Goal: Task Accomplishment & Management: Manage account settings

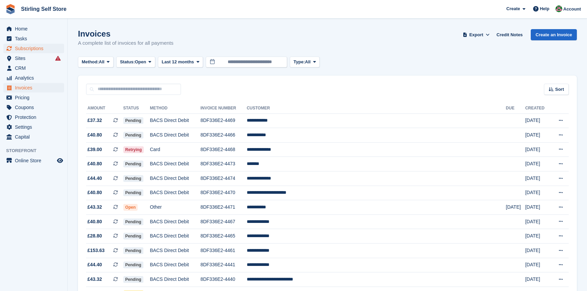
scroll to position [588, 0]
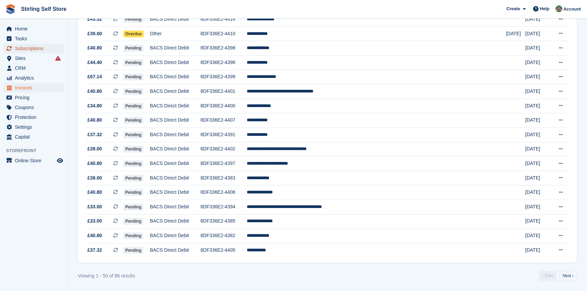
click at [39, 50] on span "Subscriptions" at bounding box center [35, 48] width 41 height 9
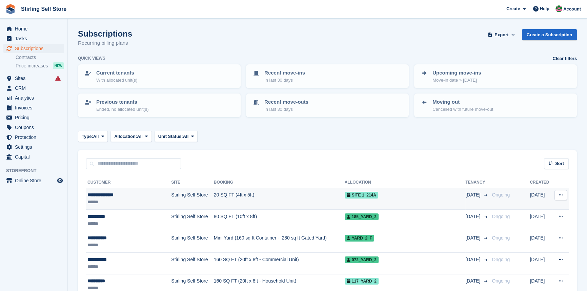
click at [292, 198] on td "20 SQ FT (4ft x 5ft)" at bounding box center [279, 199] width 131 height 22
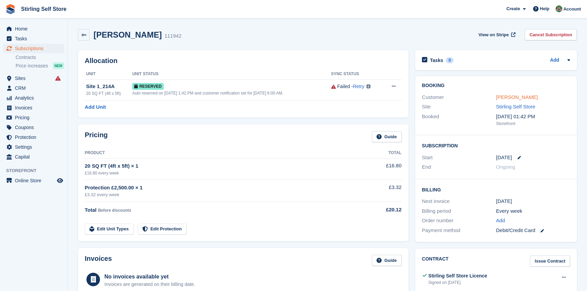
click at [513, 99] on link "Fiona Mackenzie" at bounding box center [517, 97] width 42 height 6
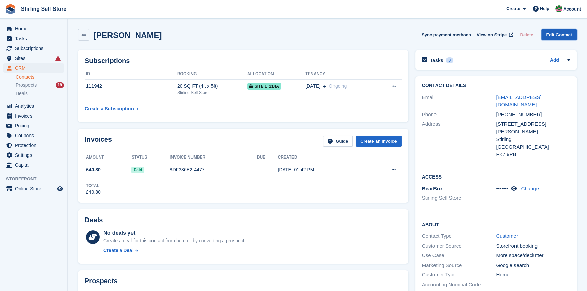
click at [558, 36] on link "Edit Contact" at bounding box center [559, 34] width 36 height 11
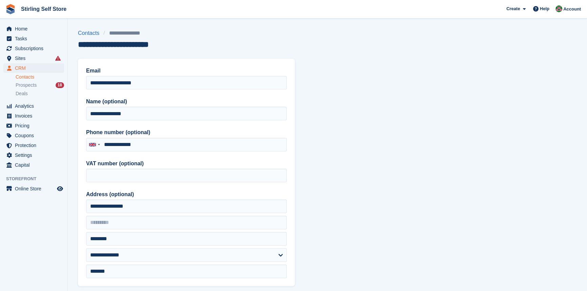
type input "**********"
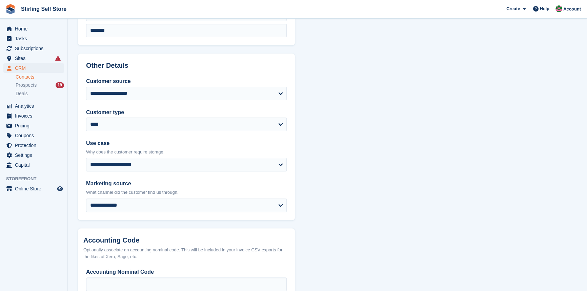
scroll to position [286, 0]
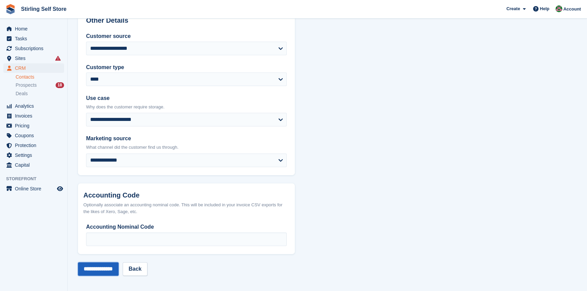
click at [102, 267] on input "**********" at bounding box center [98, 269] width 41 height 14
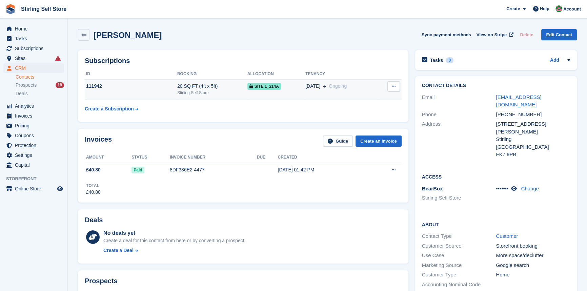
drag, startPoint x: 234, startPoint y: 88, endPoint x: 237, endPoint y: 88, distance: 3.7
click at [234, 88] on div "20 SQ FT (4ft x 5ft)" at bounding box center [212, 86] width 70 height 7
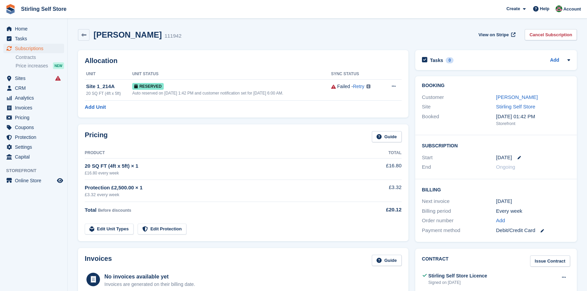
drag, startPoint x: 537, startPoint y: 98, endPoint x: 493, endPoint y: 95, distance: 43.8
click at [493, 95] on div "Customer Fiona Mackenzie" at bounding box center [496, 98] width 148 height 10
copy div "[PERSON_NAME]"
click at [514, 96] on link "[PERSON_NAME]" at bounding box center [517, 97] width 42 height 6
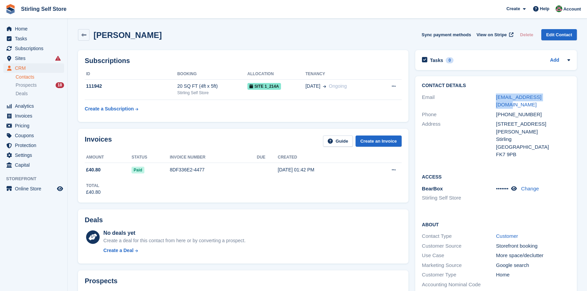
drag, startPoint x: 558, startPoint y: 98, endPoint x: 489, endPoint y: 98, distance: 68.1
click at [489, 98] on div "Email fimackie@hotmail.com" at bounding box center [496, 101] width 148 height 17
copy div "fimackie@hotmail.com"
click at [28, 27] on span "Home" at bounding box center [35, 28] width 41 height 9
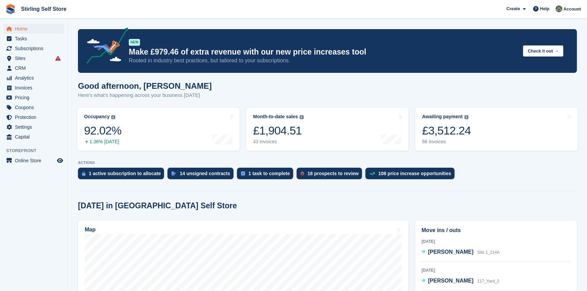
scroll to position [92, 0]
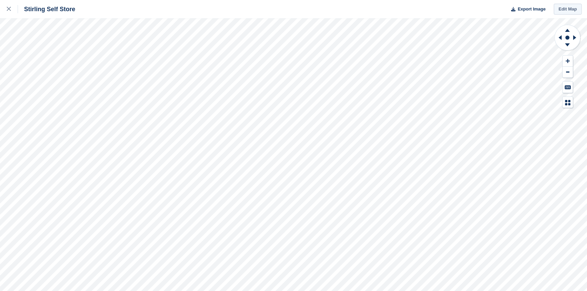
click at [564, 10] on link "Edit Map" at bounding box center [568, 9] width 28 height 11
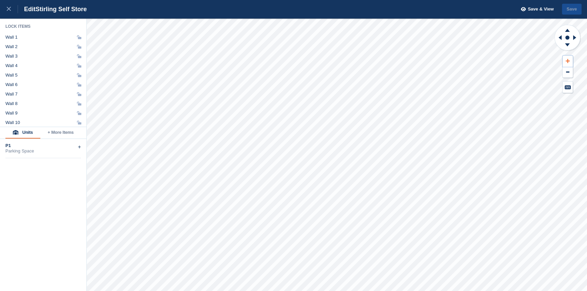
click at [568, 60] on icon at bounding box center [568, 61] width 4 height 5
click at [561, 36] on g at bounding box center [559, 38] width 8 height 18
click at [559, 38] on icon at bounding box center [559, 38] width 8 height 18
click at [573, 36] on icon at bounding box center [574, 37] width 3 height 5
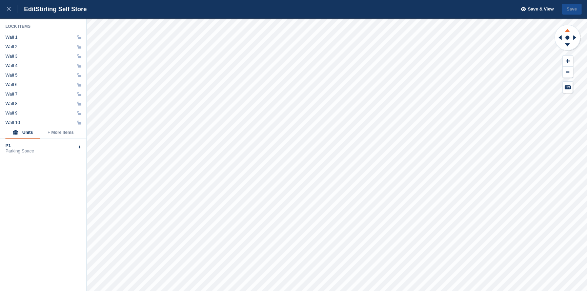
click at [566, 31] on icon at bounding box center [567, 30] width 5 height 3
click at [567, 61] on icon at bounding box center [568, 61] width 4 height 4
click at [556, 37] on icon at bounding box center [559, 38] width 8 height 18
click at [568, 30] on icon at bounding box center [568, 29] width 18 height 8
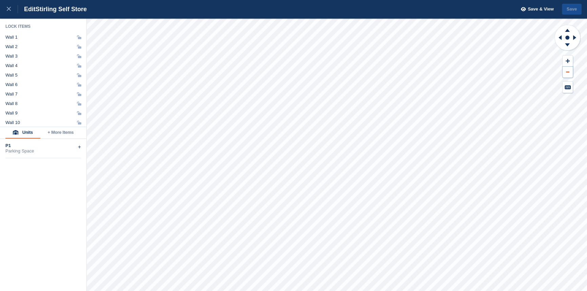
click at [566, 72] on icon at bounding box center [567, 72] width 3 height 1
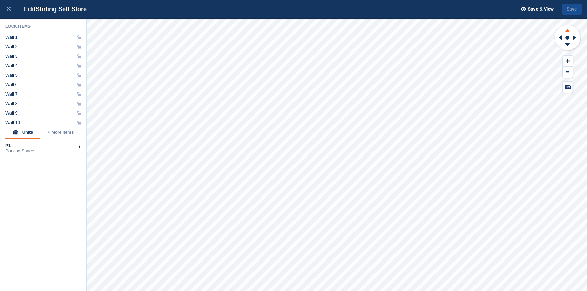
click at [567, 30] on icon at bounding box center [567, 30] width 5 height 3
click at [567, 45] on icon at bounding box center [567, 44] width 5 height 3
click at [566, 29] on icon at bounding box center [568, 29] width 18 height 8
click at [8, 10] on icon at bounding box center [9, 9] width 4 height 4
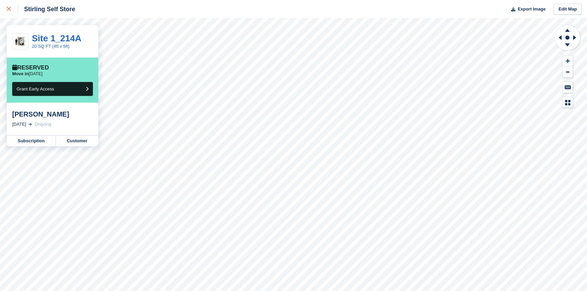
click at [9, 7] on icon at bounding box center [9, 9] width 4 height 4
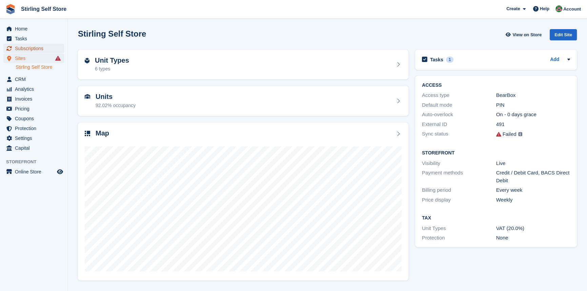
click at [34, 48] on span "Subscriptions" at bounding box center [35, 48] width 41 height 9
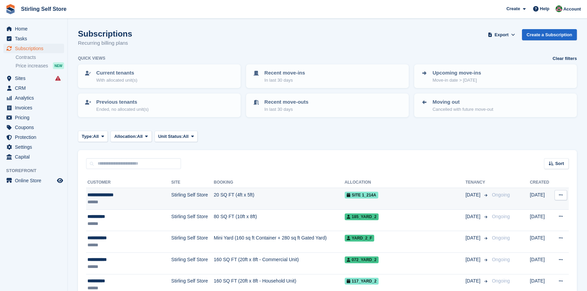
click at [218, 192] on td "20 SQ FT (4ft x 5ft)" at bounding box center [279, 199] width 131 height 22
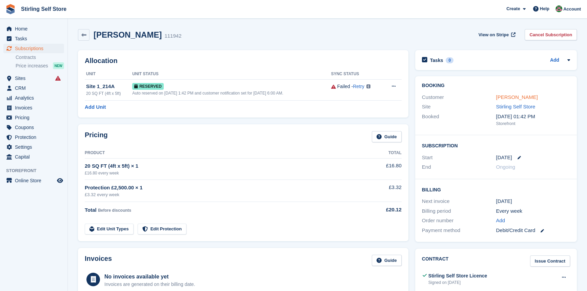
click at [513, 98] on link "[PERSON_NAME]" at bounding box center [517, 97] width 42 height 6
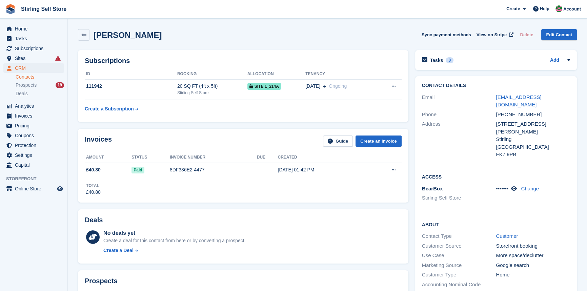
drag, startPoint x: 162, startPoint y: 37, endPoint x: 119, endPoint y: 36, distance: 43.7
click at [119, 36] on div "[PERSON_NAME] Sync payment methods View on Stripe Delete Edit Contact" at bounding box center [327, 35] width 499 height 12
copy h2 "Mackenzie"
drag, startPoint x: 553, startPoint y: 95, endPoint x: 489, endPoint y: 96, distance: 64.7
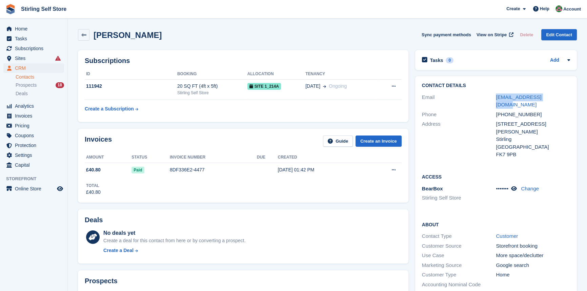
click at [489, 96] on div "Email fimackie@hotmail.com" at bounding box center [496, 101] width 148 height 17
copy div "fimackie@hotmail.com"
drag, startPoint x: 541, startPoint y: 108, endPoint x: 485, endPoint y: 108, distance: 56.3
click at [485, 110] on div "Phone +447905332625" at bounding box center [496, 115] width 148 height 10
copy div "+447905332625"
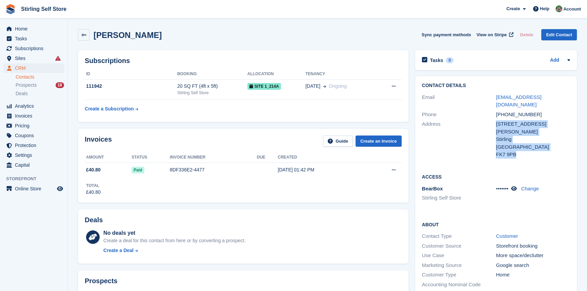
drag, startPoint x: 515, startPoint y: 140, endPoint x: 491, endPoint y: 124, distance: 28.3
click at [491, 124] on div "Address 42 Wallace Place Stirling United Kingdom FK7 9PB" at bounding box center [496, 139] width 148 height 40
copy div "42 Wallace Place Stirling United Kingdom FK7 9PB"
click at [24, 28] on span "Home" at bounding box center [35, 28] width 41 height 9
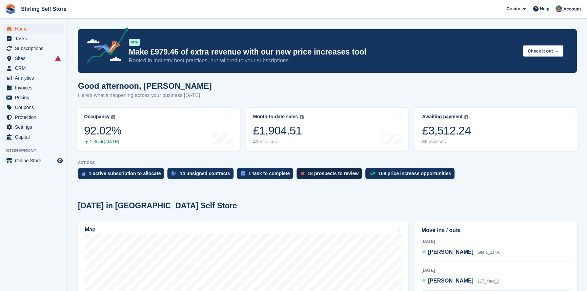
scroll to position [154, 0]
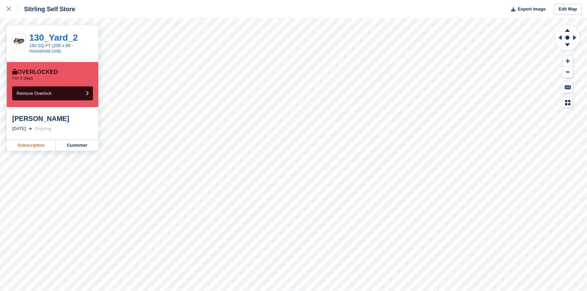
click at [35, 147] on link "Subscription" at bounding box center [31, 145] width 49 height 11
click at [23, 146] on link "Subscription" at bounding box center [31, 145] width 49 height 11
click at [31, 147] on link "Subscription" at bounding box center [31, 145] width 49 height 11
click at [7, 8] on icon at bounding box center [9, 9] width 4 height 4
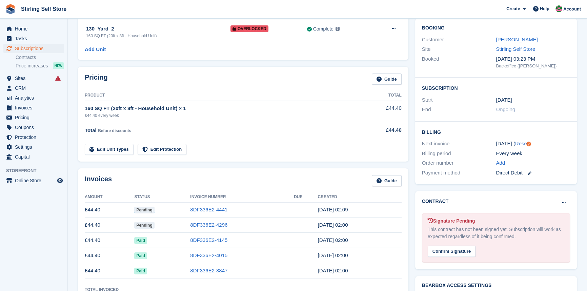
scroll to position [61, 0]
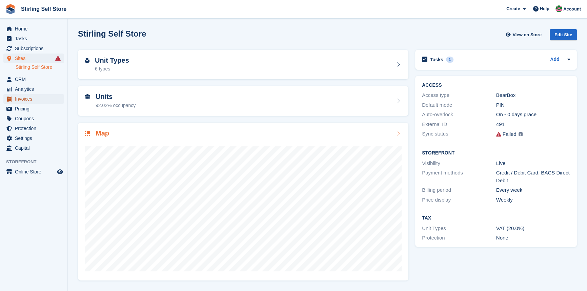
click at [31, 100] on span "Invoices" at bounding box center [35, 98] width 41 height 9
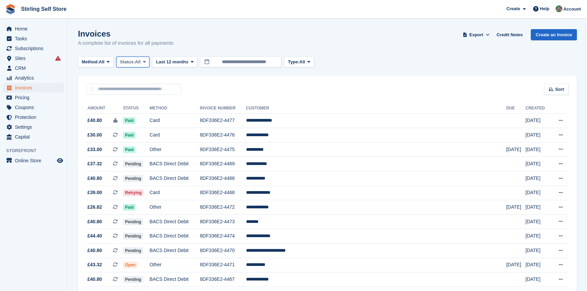
click at [147, 62] on span at bounding box center [144, 61] width 5 height 5
